Goal: Transaction & Acquisition: Obtain resource

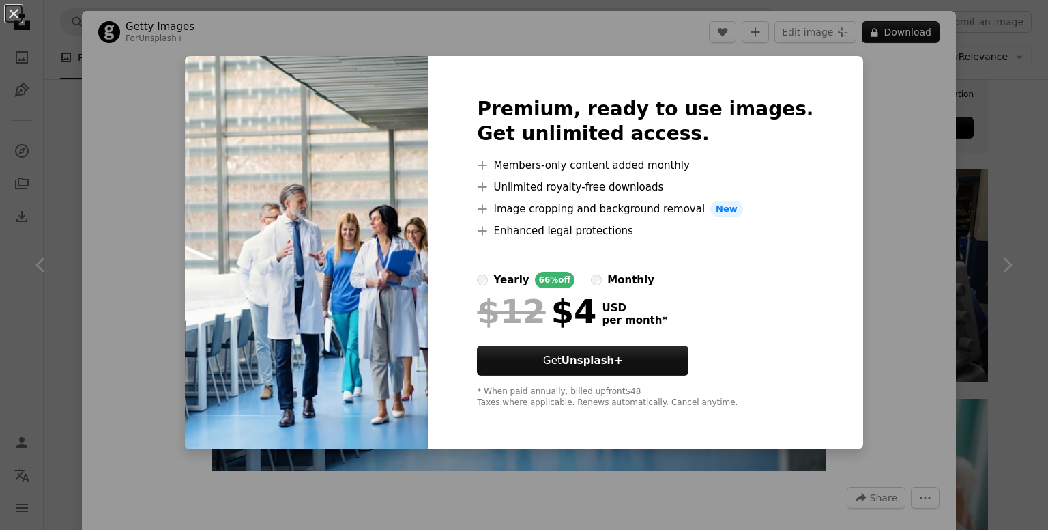
scroll to position [556, 0]
click at [849, 223] on div "An X shape Premium, ready to use images. Get unlimited access. A plus sign Memb…" at bounding box center [524, 265] width 1048 height 530
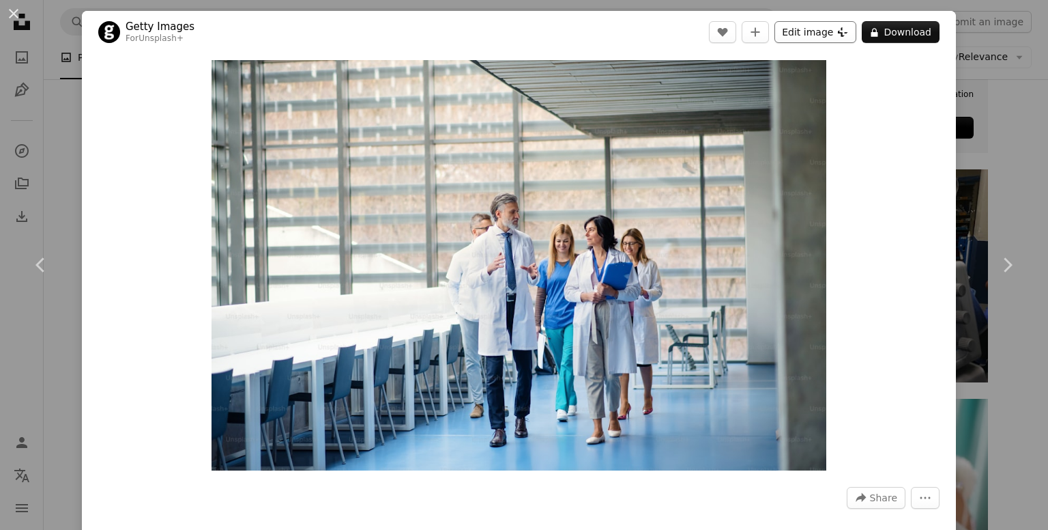
click at [824, 22] on button "Edit image Plus sign for Unsplash+" at bounding box center [816, 32] width 82 height 22
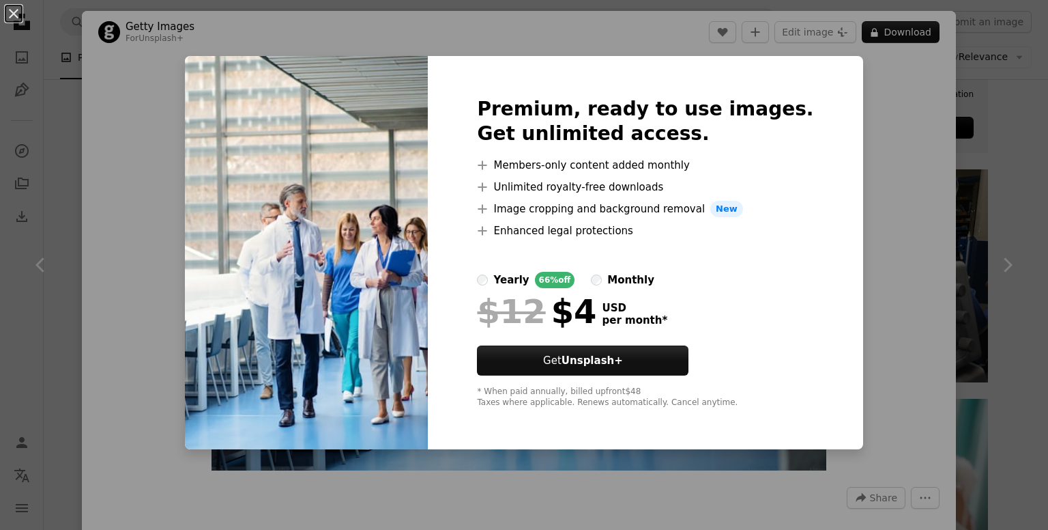
click at [811, 268] on div "Premium, ready to use images. Get unlimited access. A plus sign Members-only co…" at bounding box center [645, 252] width 435 height 393
click at [997, 92] on div "An X shape Premium, ready to use images. Get unlimited access. A plus sign Memb…" at bounding box center [524, 265] width 1048 height 530
